Goal: Information Seeking & Learning: Learn about a topic

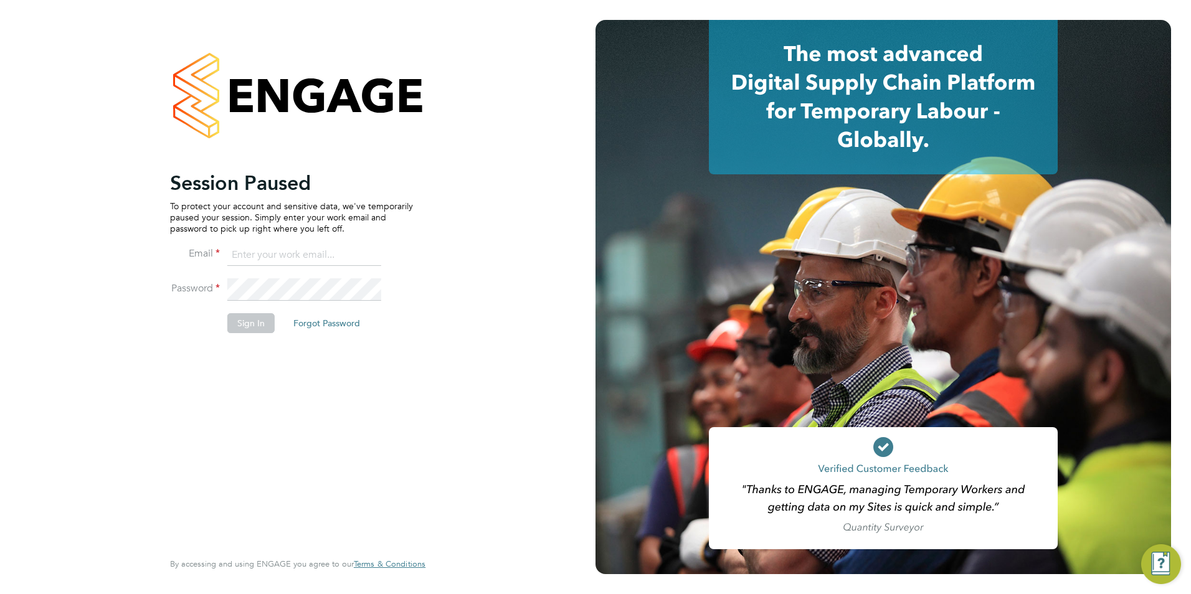
type input "[EMAIL_ADDRESS][DOMAIN_NAME]"
click at [328, 259] on input "[EMAIL_ADDRESS][DOMAIN_NAME]" at bounding box center [304, 255] width 154 height 22
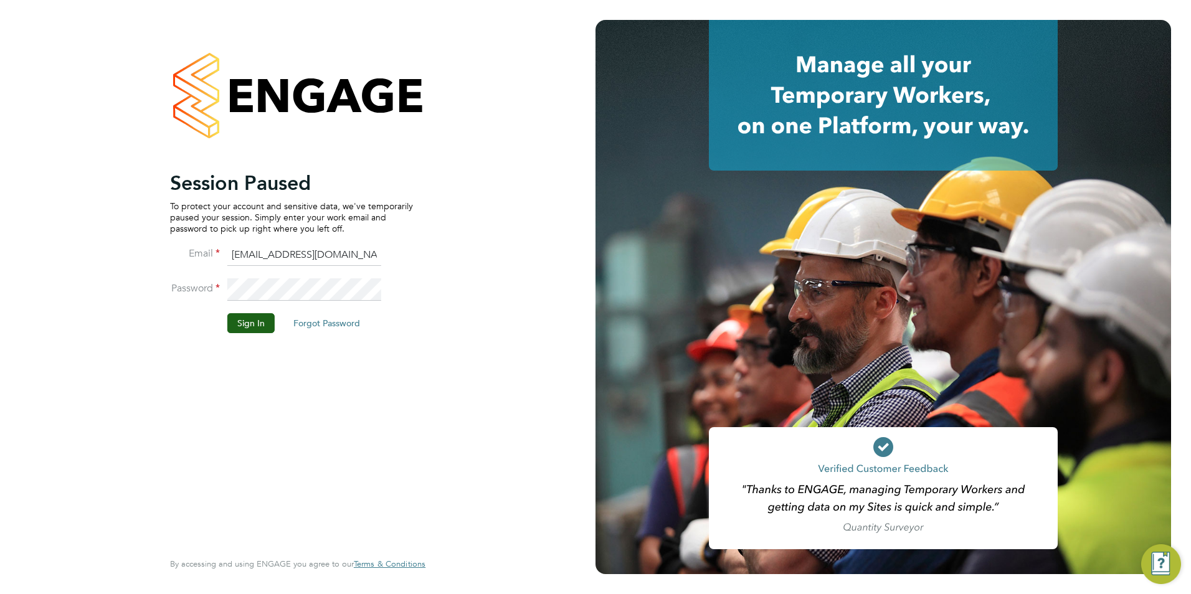
click at [249, 312] on li "Password" at bounding box center [291, 295] width 243 height 35
click at [252, 320] on button "Sign In" at bounding box center [250, 323] width 47 height 20
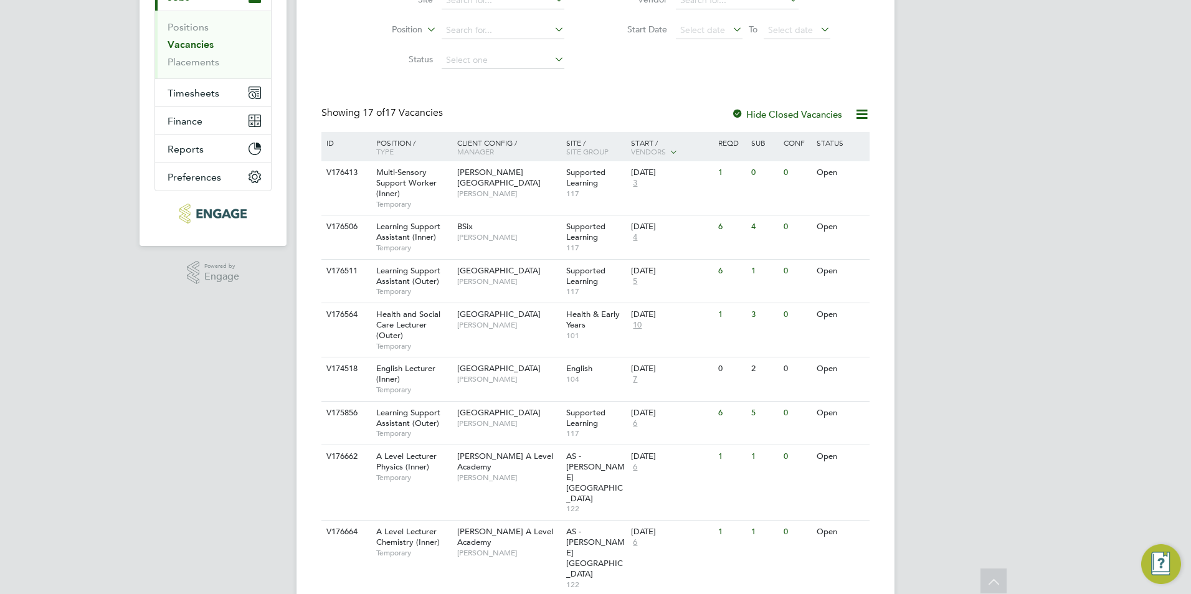
scroll to position [249, 0]
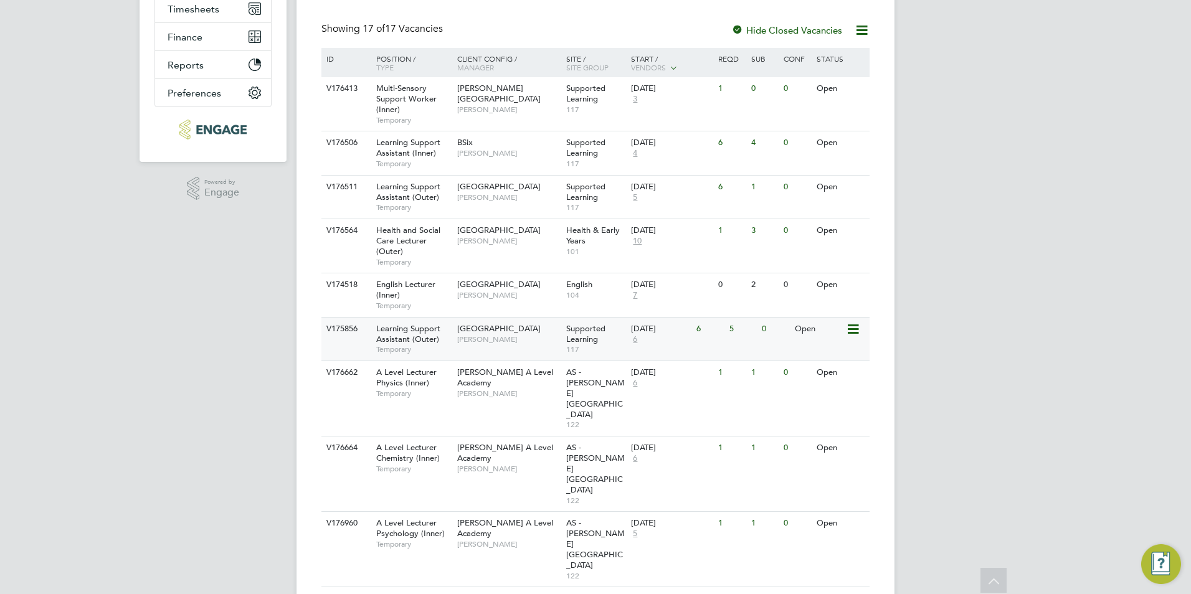
click at [409, 330] on span "Learning Support Assistant (Outer)" at bounding box center [408, 333] width 64 height 21
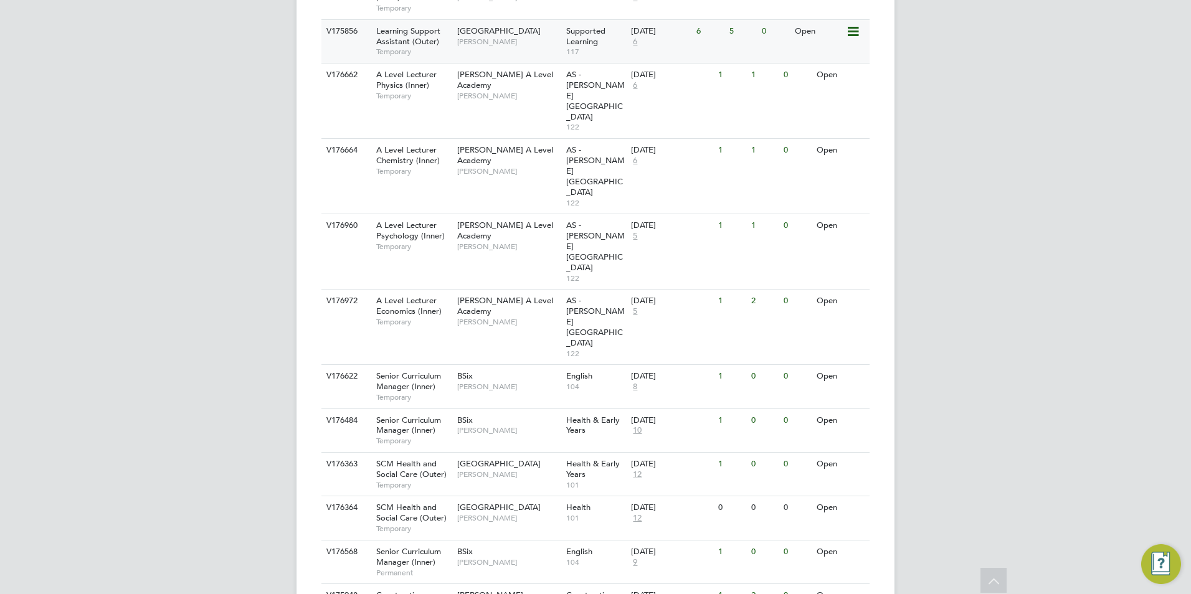
scroll to position [564, 0]
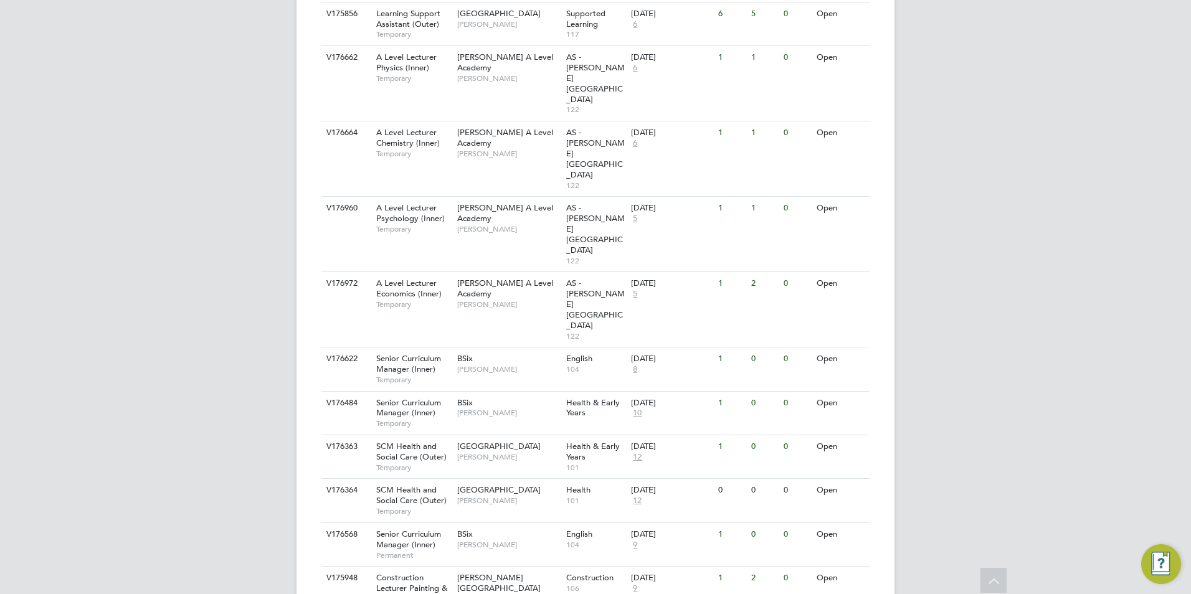
click at [402, 573] on span "Construction Lecturer Painting & Decorating (Inner)" at bounding box center [411, 589] width 71 height 32
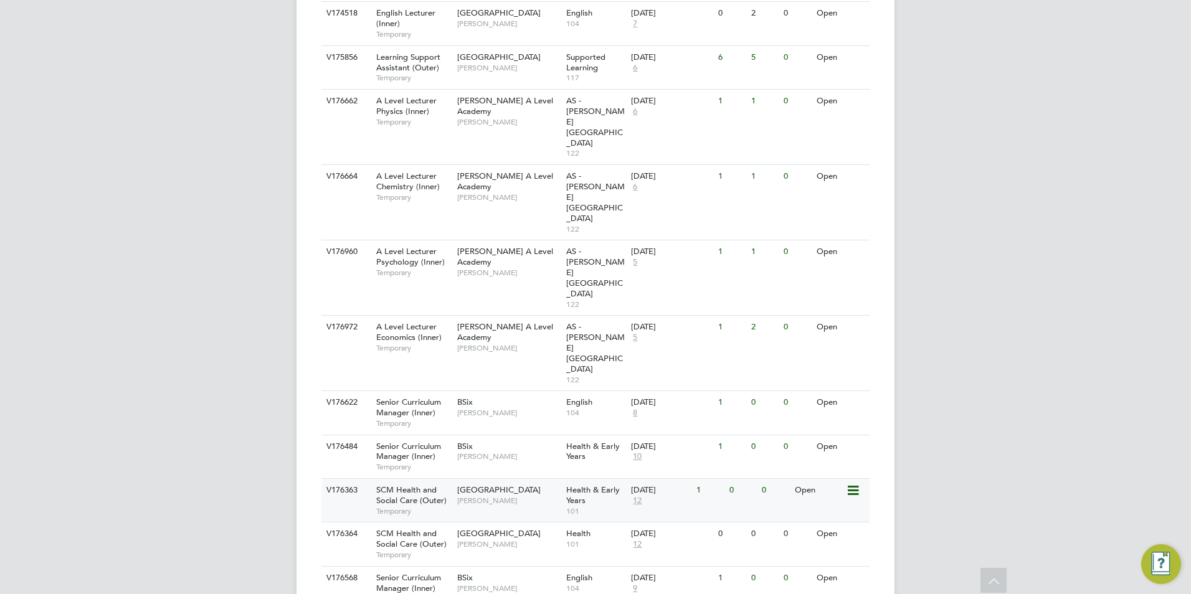
scroll to position [440, 0]
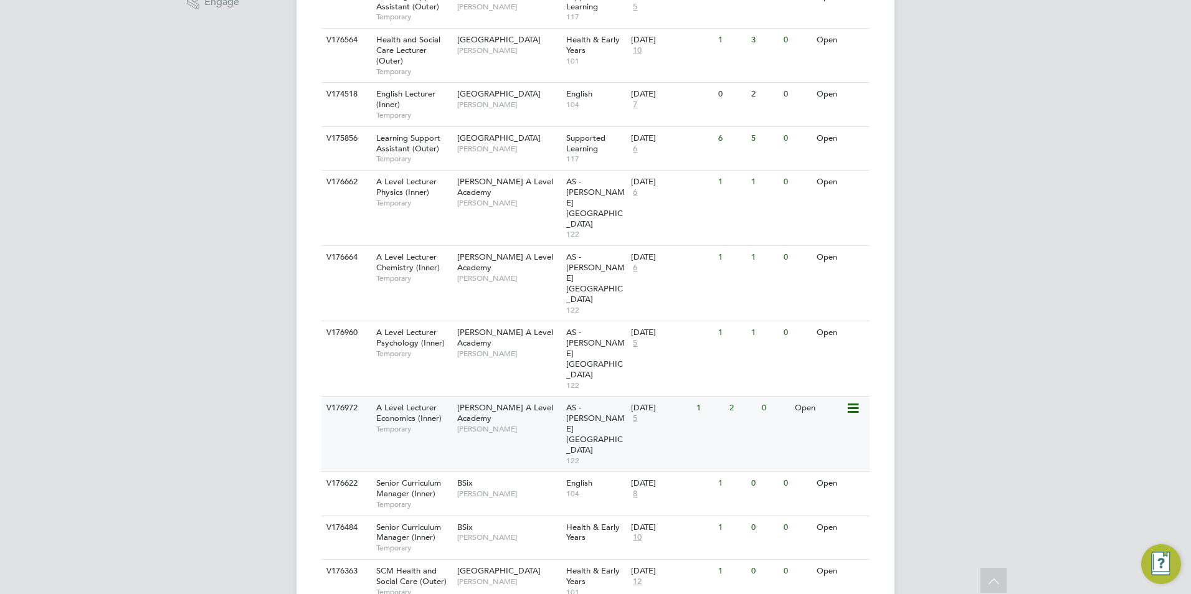
click at [409, 402] on span "A Level Lecturer Economics (Inner)" at bounding box center [408, 412] width 65 height 21
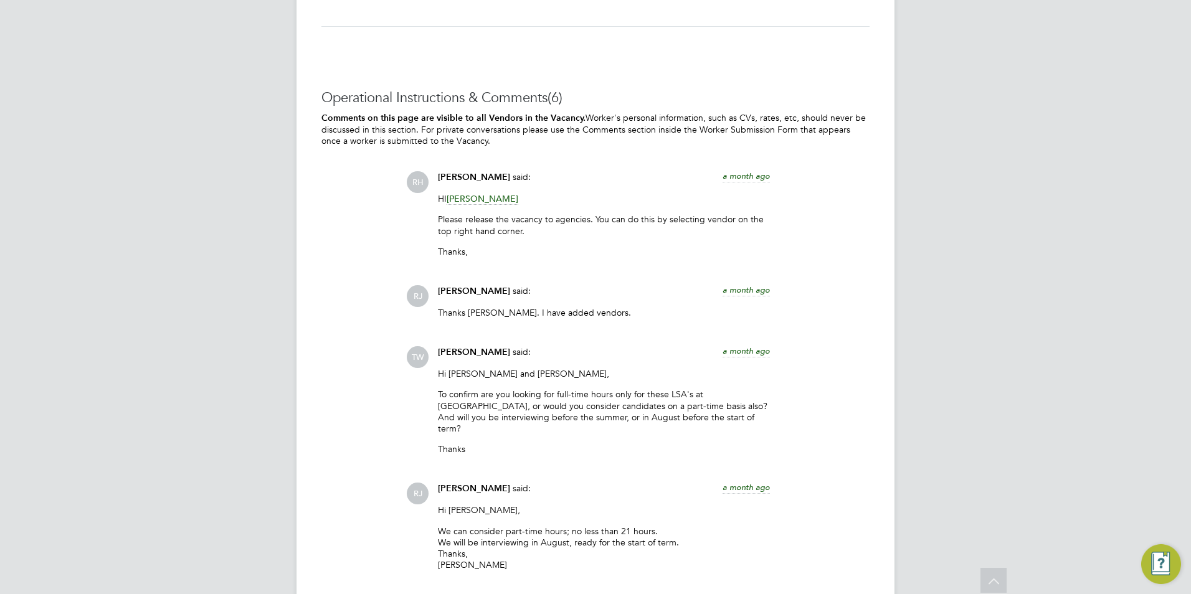
scroll to position [3208, 0]
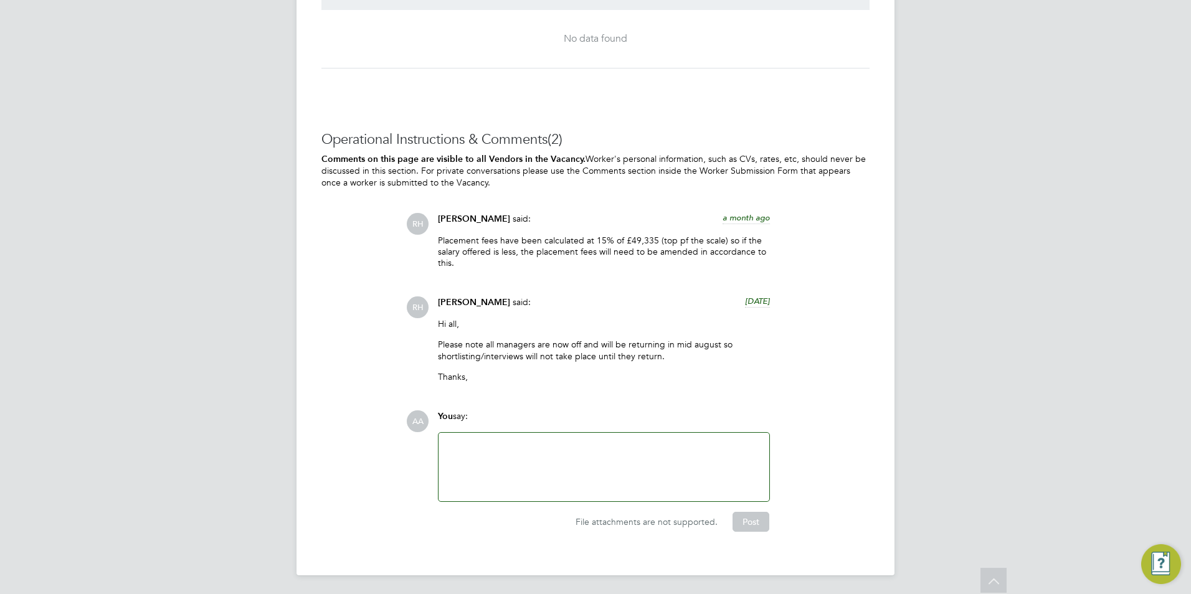
scroll to position [2377, 0]
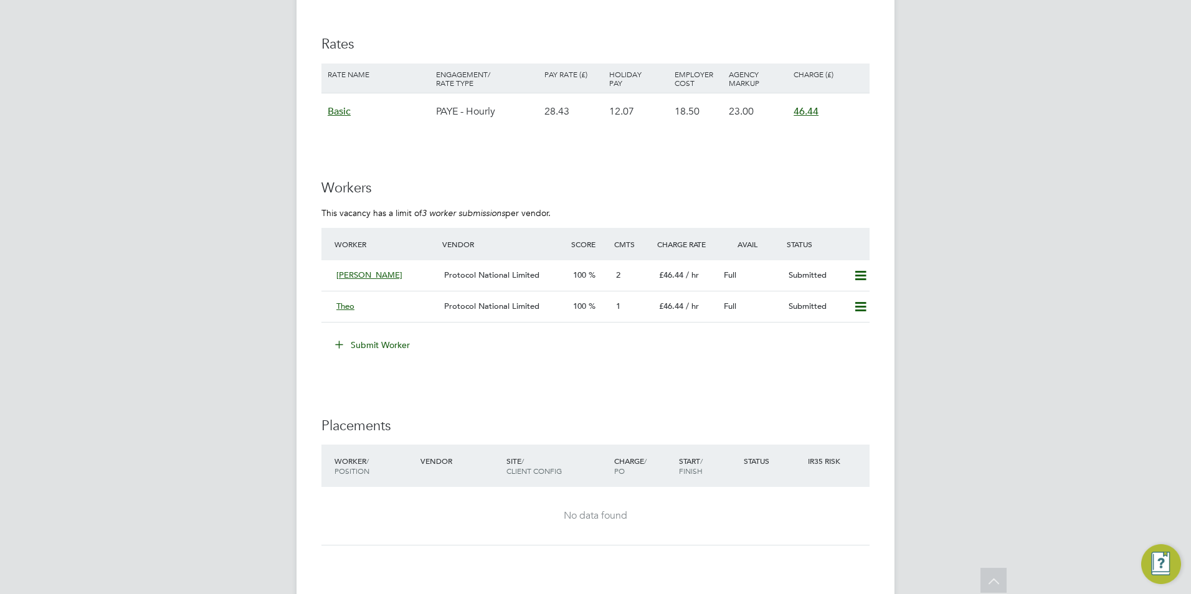
scroll to position [2056, 0]
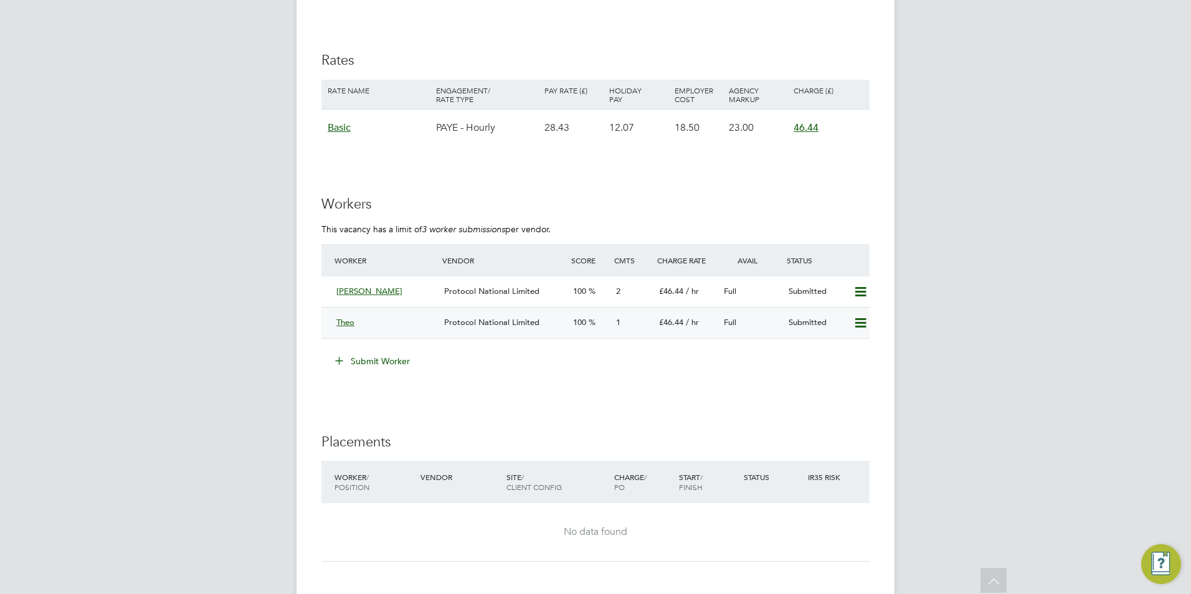
click at [376, 330] on div "Theo" at bounding box center [385, 323] width 108 height 21
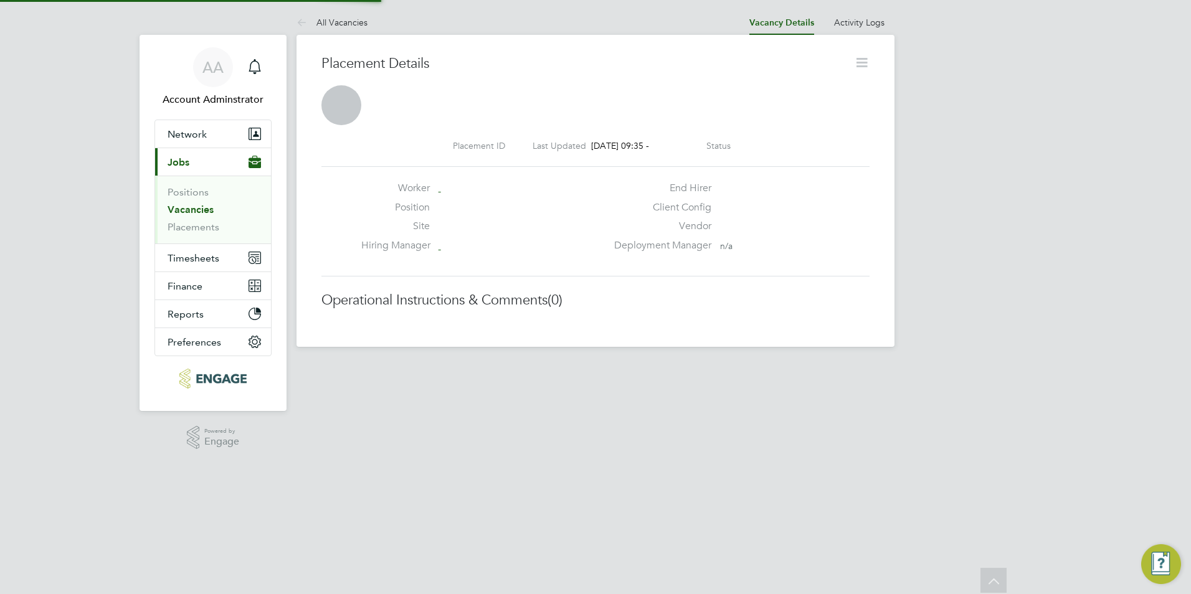
scroll to position [6, 6]
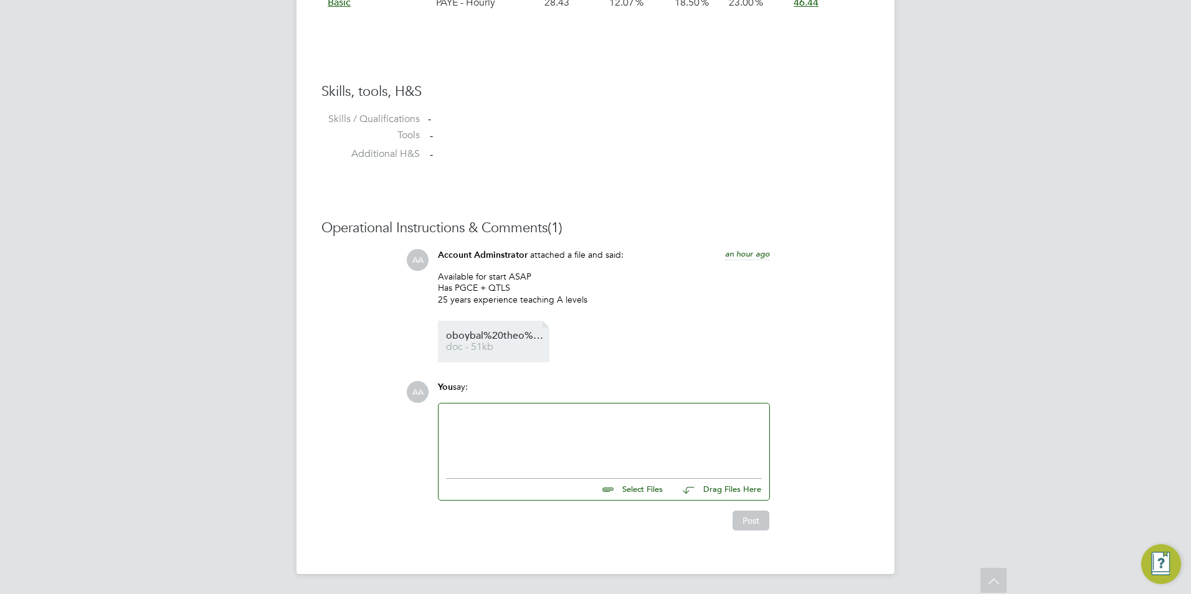
click at [477, 335] on span "oboybal%20theo%20cv%203%20updated" at bounding box center [496, 335] width 100 height 9
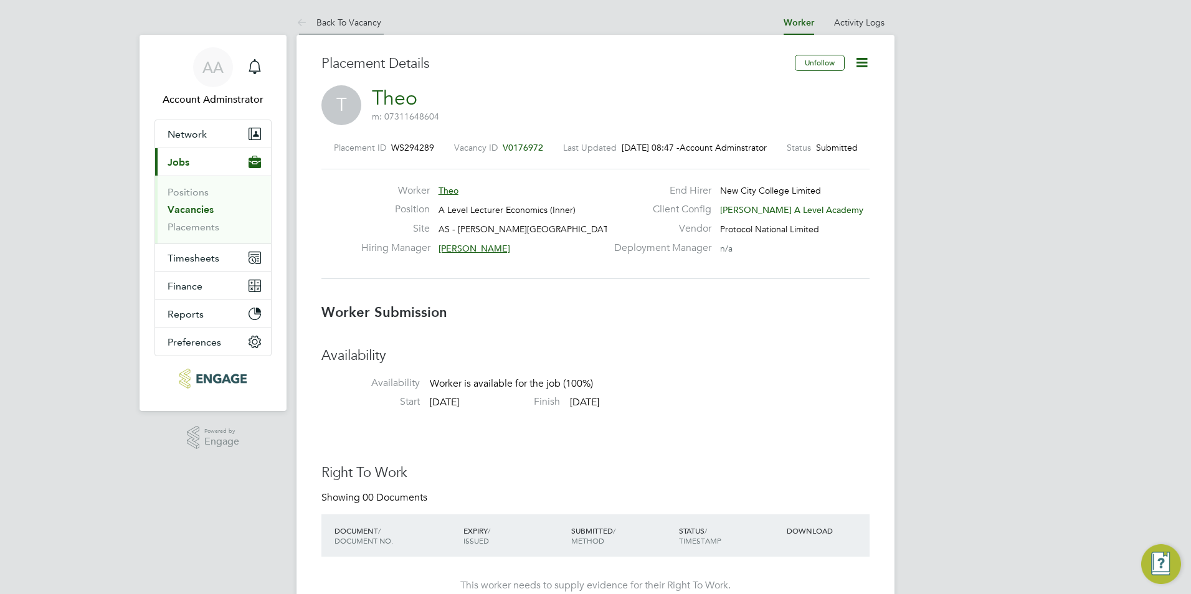
click at [315, 19] on link "Back To Vacancy" at bounding box center [339, 22] width 85 height 11
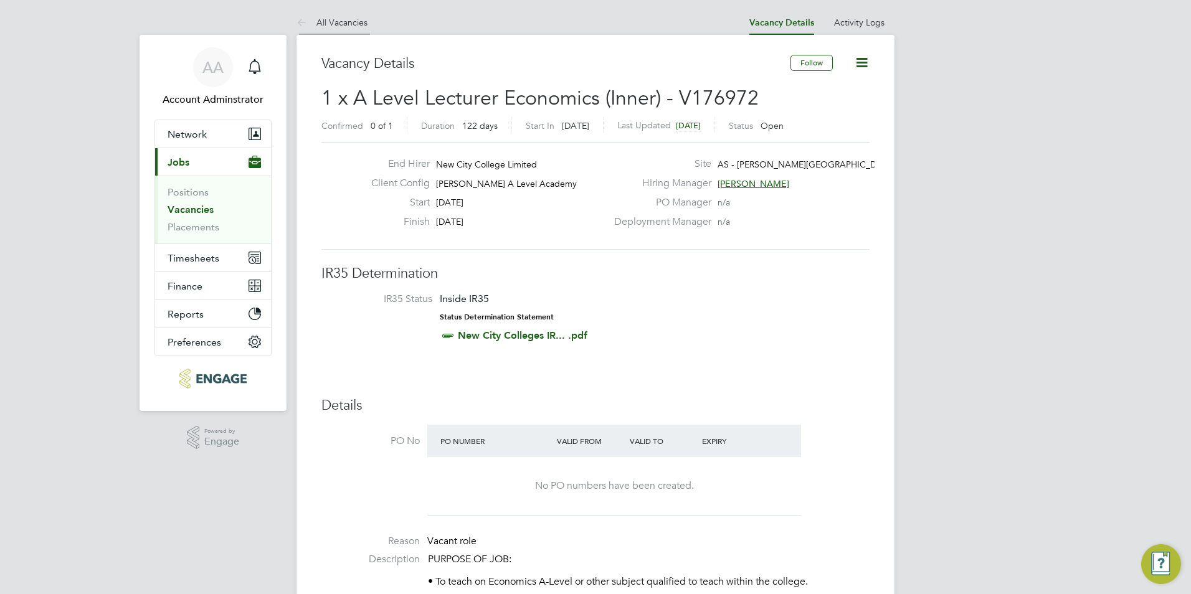
click at [307, 26] on icon at bounding box center [305, 24] width 16 height 16
